Goal: Use online tool/utility: Utilize a website feature to perform a specific function

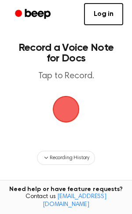
click at [67, 106] on span "button" at bounding box center [66, 109] width 29 height 29
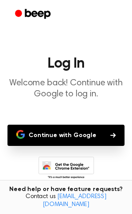
click at [65, 136] on button "Continue with Google" at bounding box center [66, 135] width 117 height 21
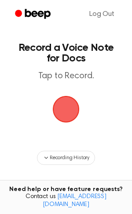
click at [71, 109] on span "button" at bounding box center [66, 109] width 30 height 30
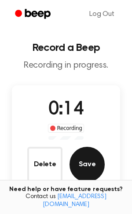
click at [92, 172] on button "Save" at bounding box center [87, 164] width 35 height 35
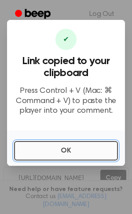
click at [58, 153] on button "OK" at bounding box center [66, 150] width 104 height 19
